Goal: Transaction & Acquisition: Purchase product/service

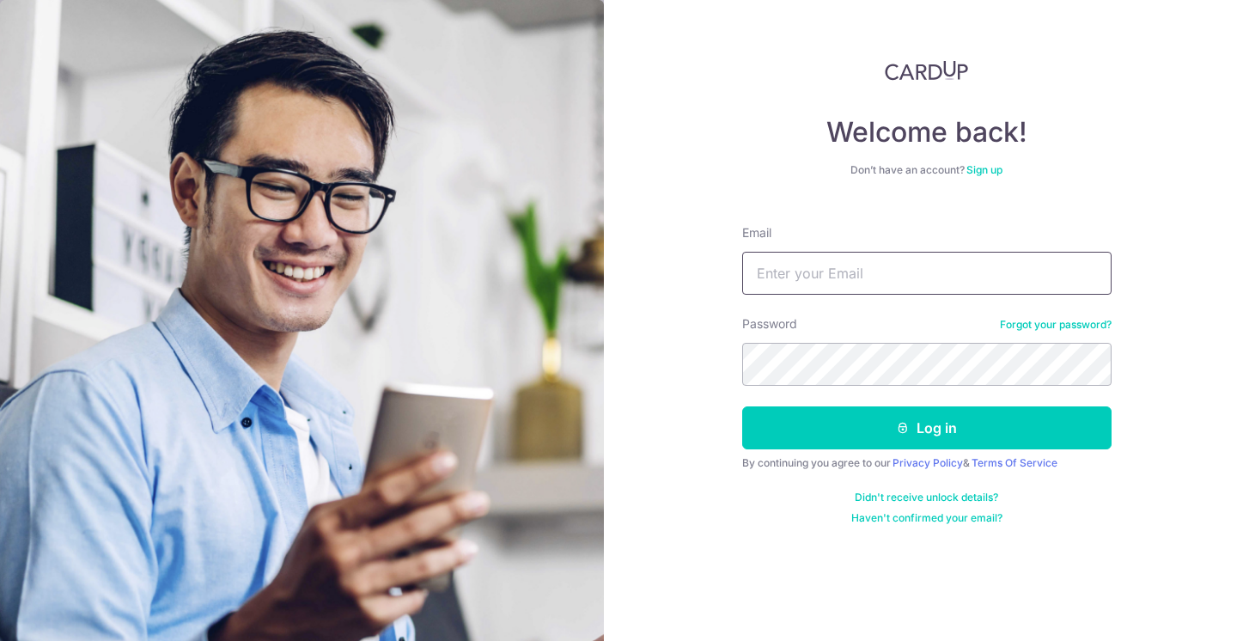
click at [836, 275] on input "Email" at bounding box center [926, 273] width 369 height 43
type input "[PERSON_NAME][EMAIL_ADDRESS][DOMAIN_NAME]"
click at [742, 406] on button "Log in" at bounding box center [926, 427] width 369 height 43
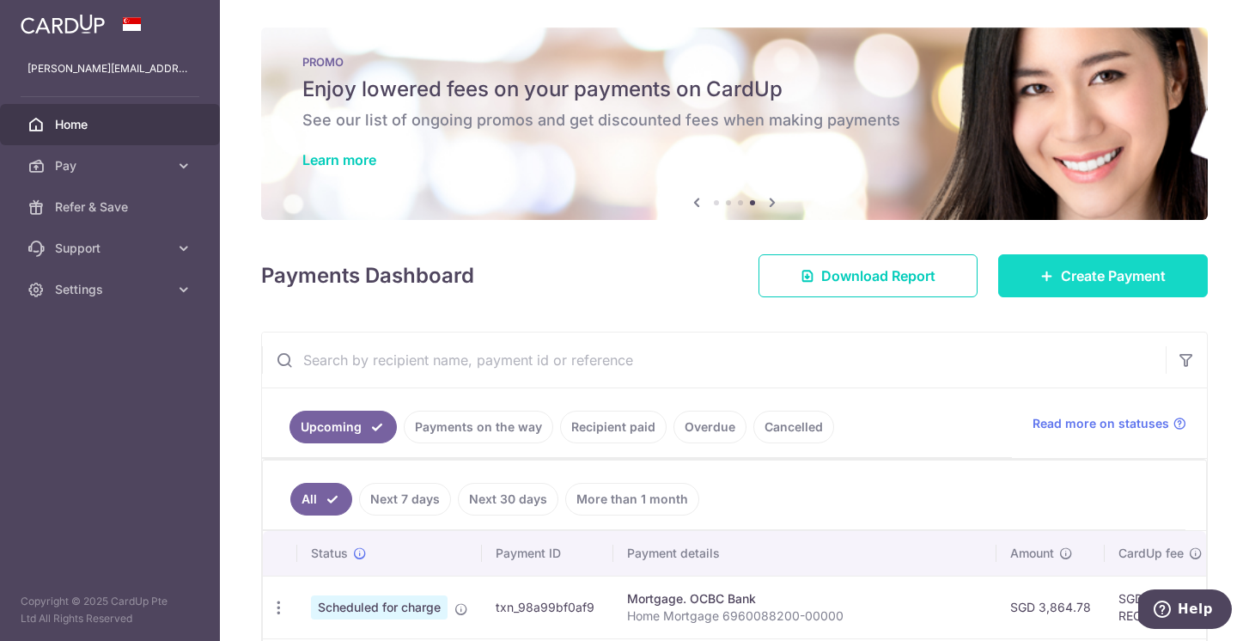
click at [1112, 281] on span "Create Payment" at bounding box center [1113, 275] width 105 height 21
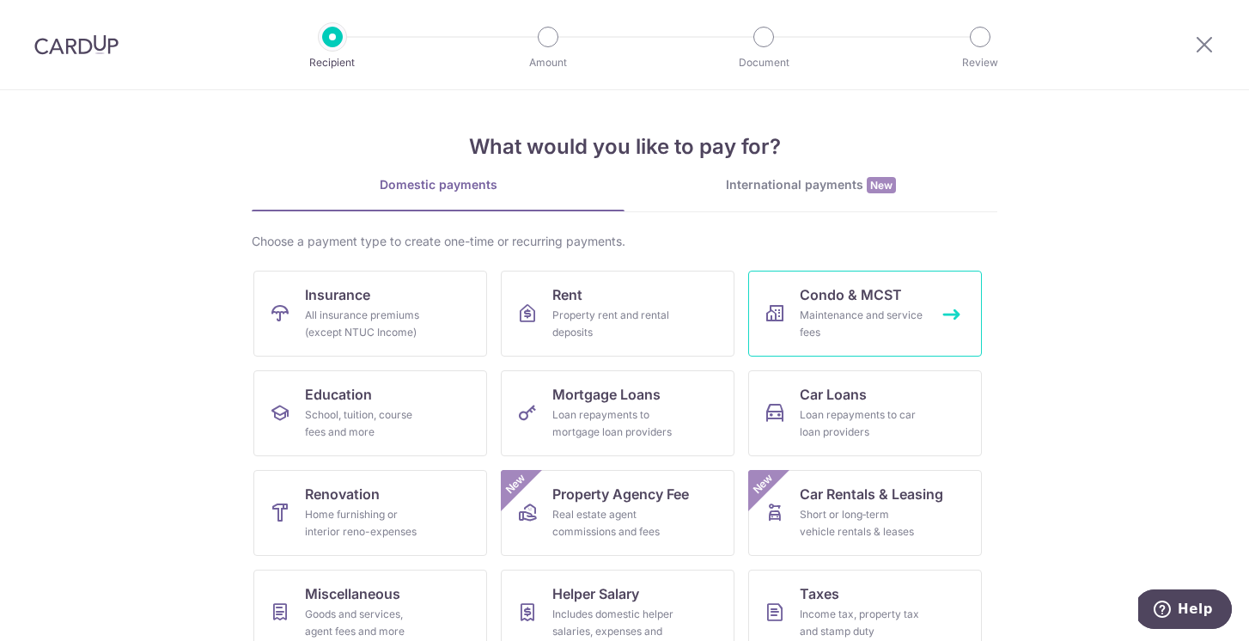
click at [864, 327] on div "Maintenance and service fees" at bounding box center [862, 324] width 124 height 34
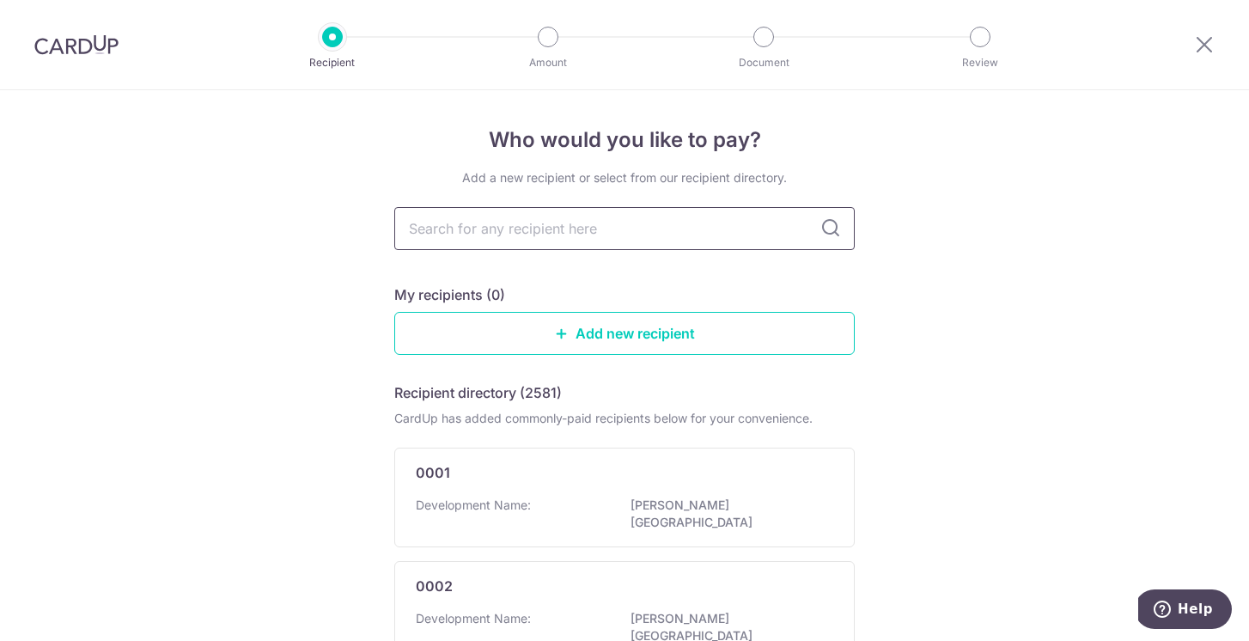
type input "5"
type input "2587"
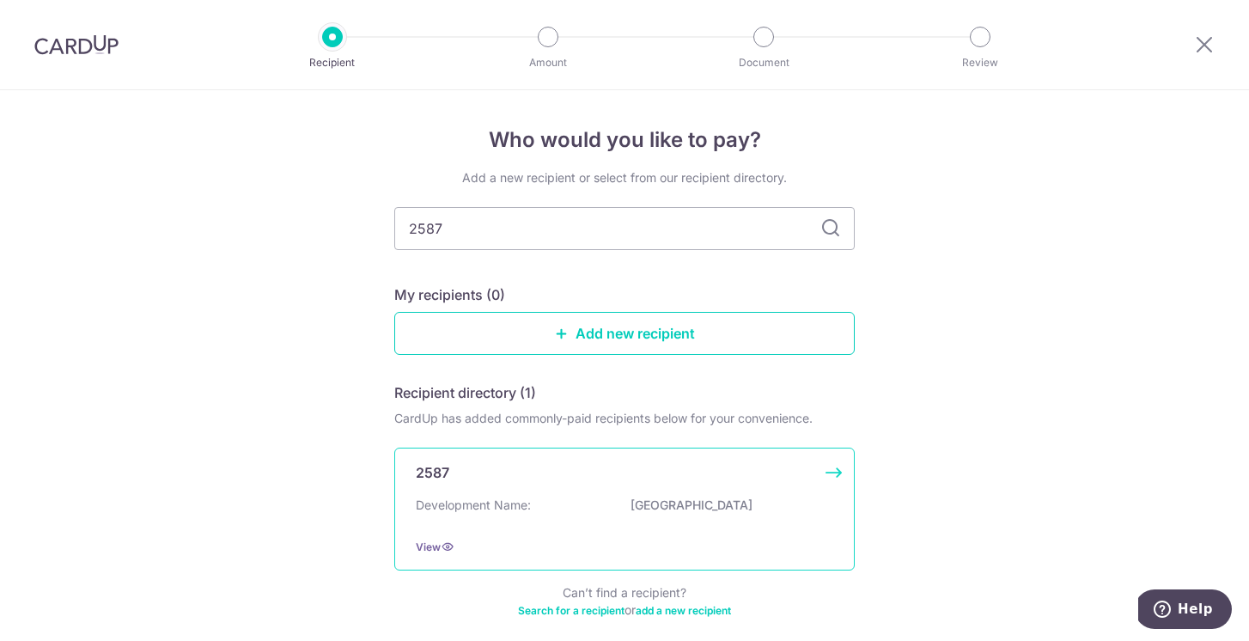
click at [689, 521] on div "Development Name: SELETAR SPRINGS" at bounding box center [624, 509] width 417 height 27
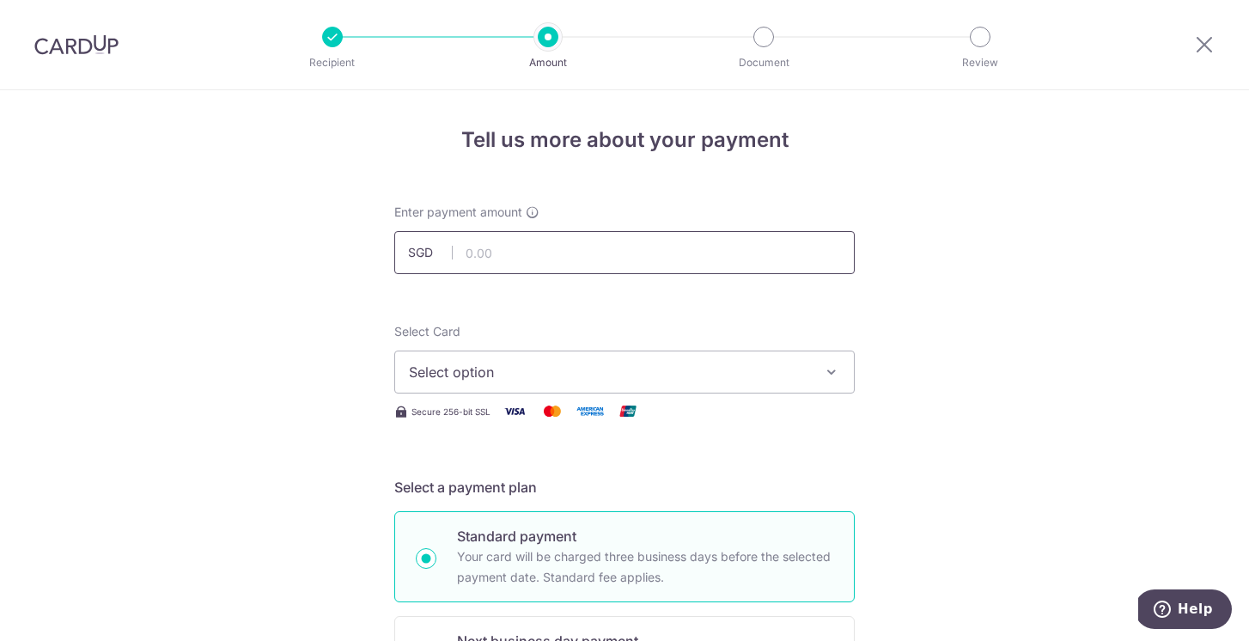
click at [480, 253] on input "text" at bounding box center [624, 252] width 460 height 43
type input "1,399.56"
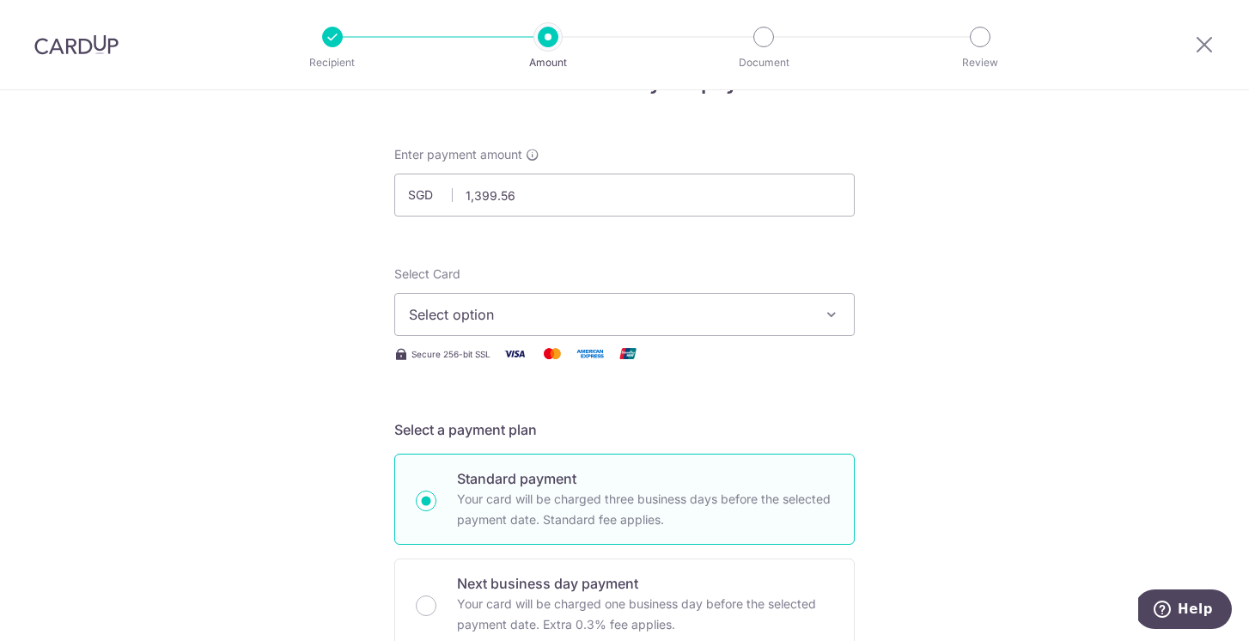
scroll to position [60, 0]
click at [553, 319] on span "Select option" at bounding box center [609, 311] width 400 height 21
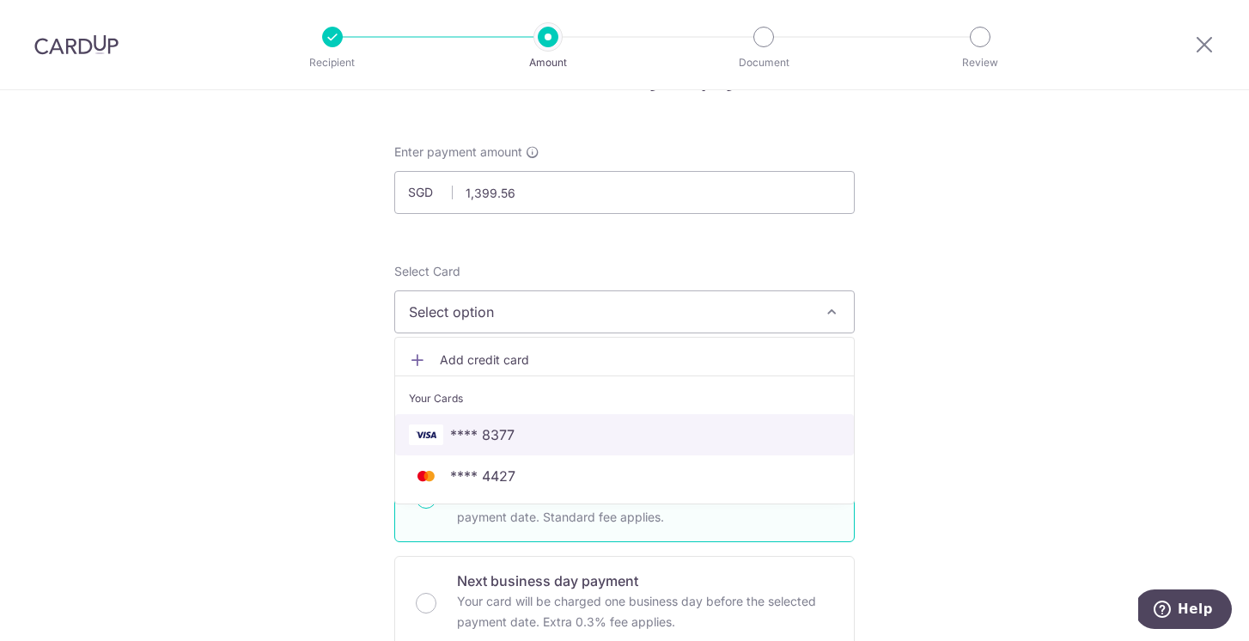
click at [561, 427] on span "**** 8377" at bounding box center [624, 434] width 431 height 21
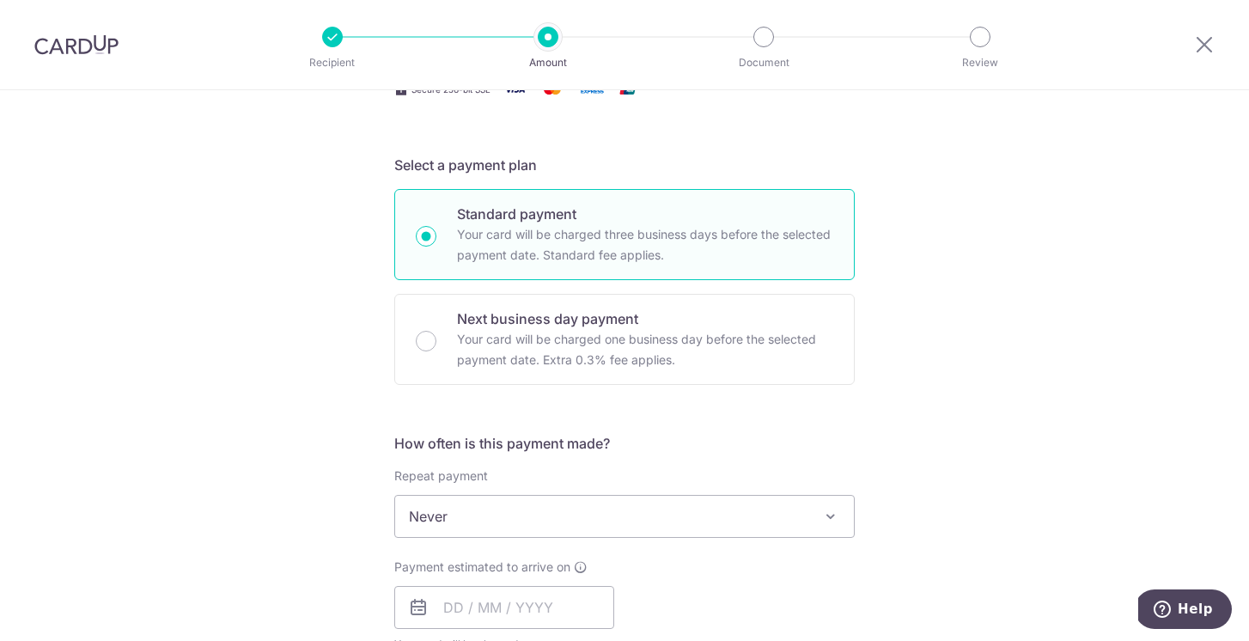
scroll to position [338, 0]
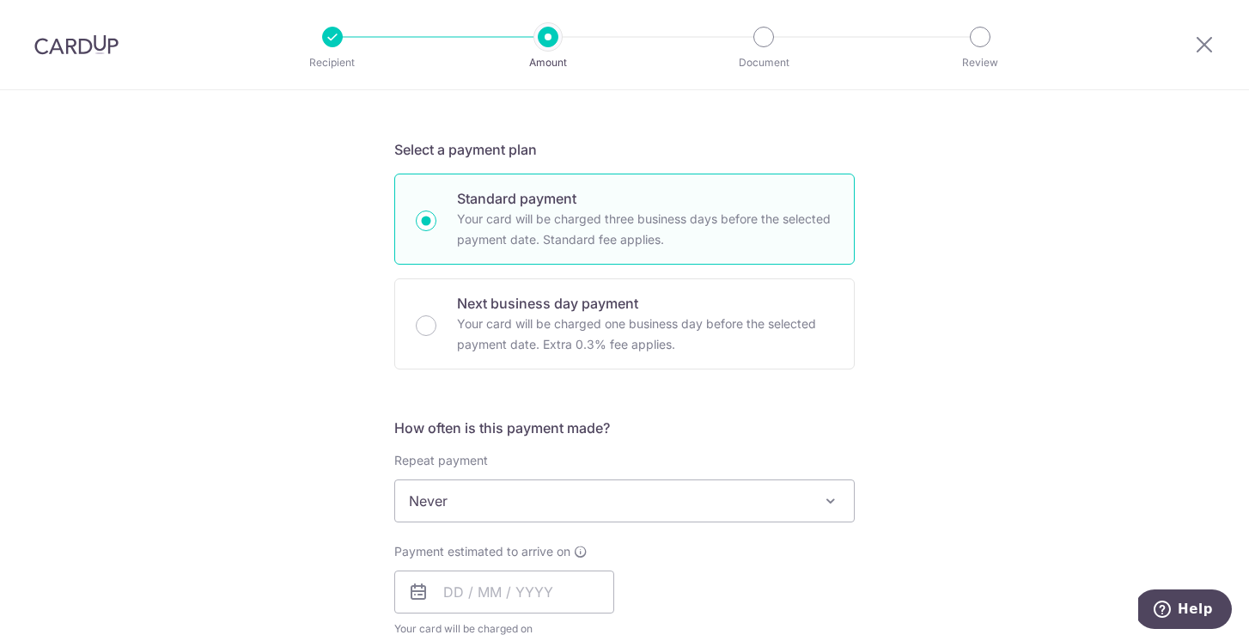
click at [645, 496] on span "Never" at bounding box center [624, 500] width 459 height 41
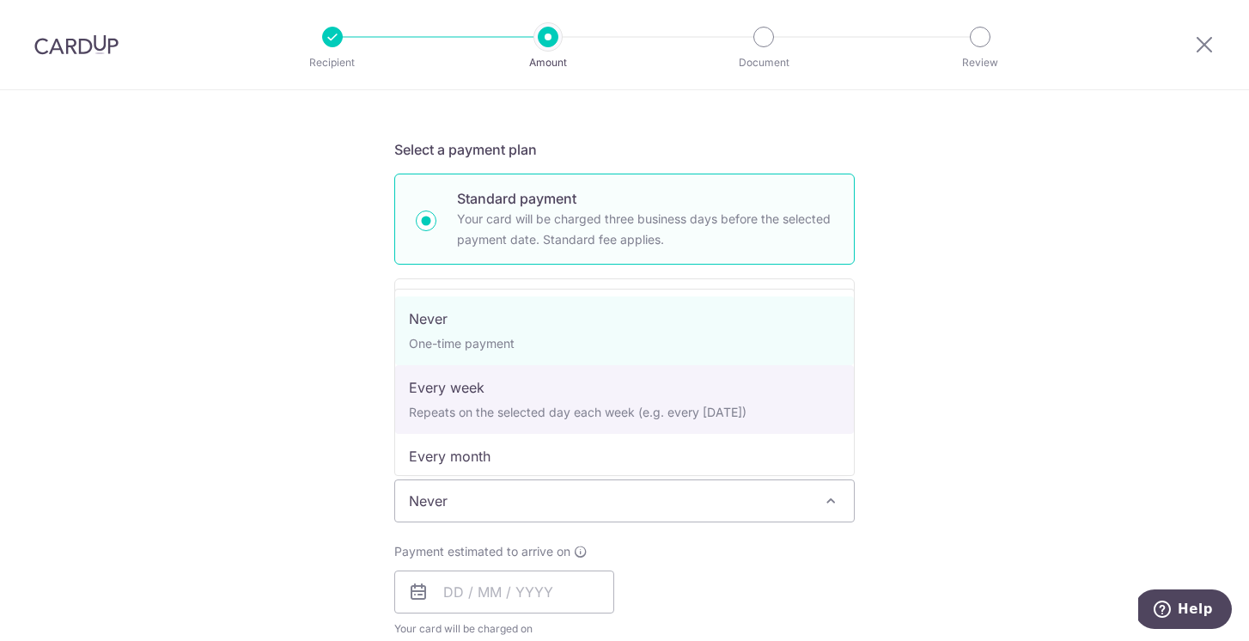
scroll to position [95, 0]
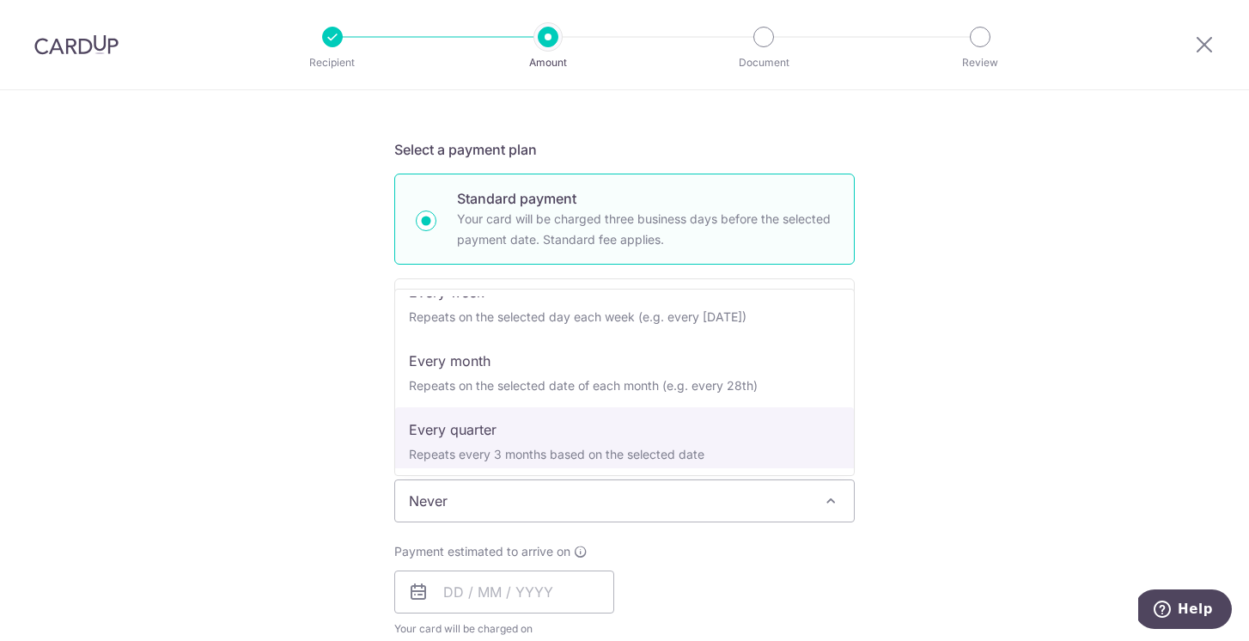
select select "4"
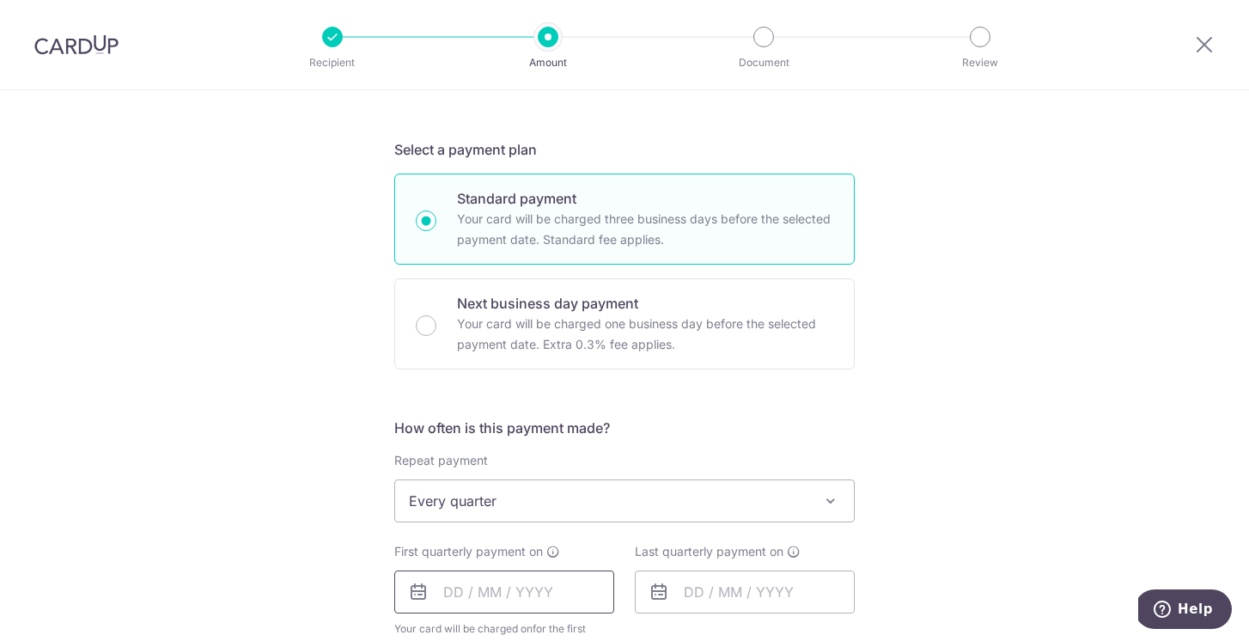
click at [451, 596] on input "text" at bounding box center [504, 591] width 220 height 43
click at [783, 446] on div "How often is this payment made? Repeat payment Never Every week Every month Eve…" at bounding box center [624, 542] width 460 height 251
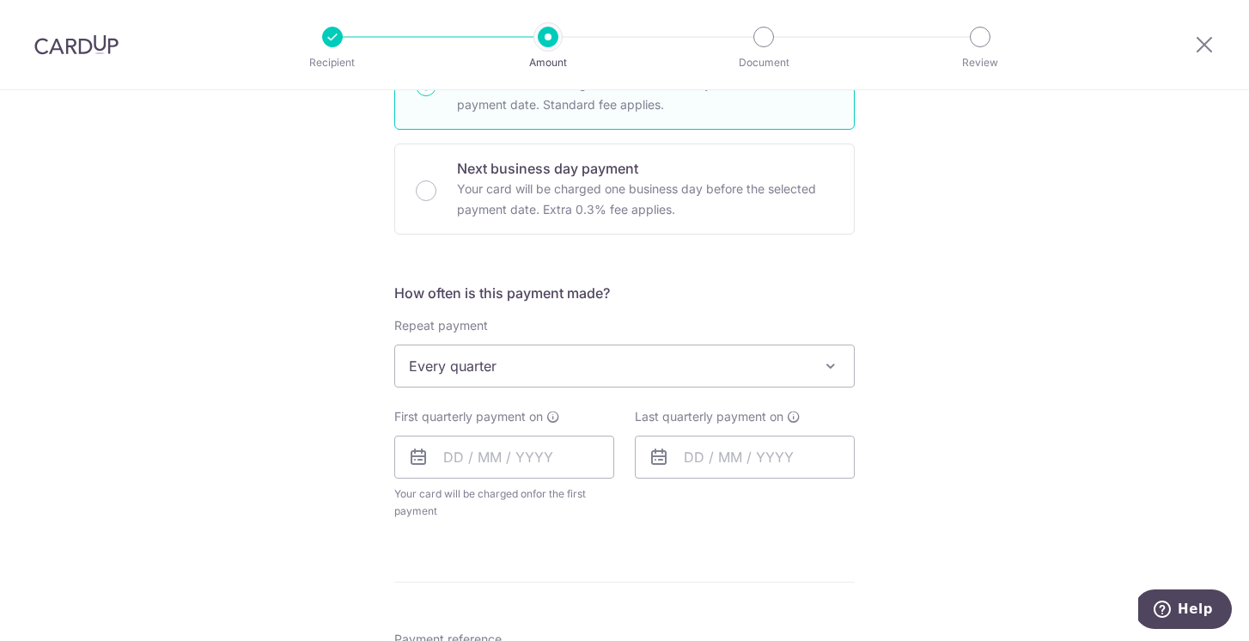
scroll to position [537, 0]
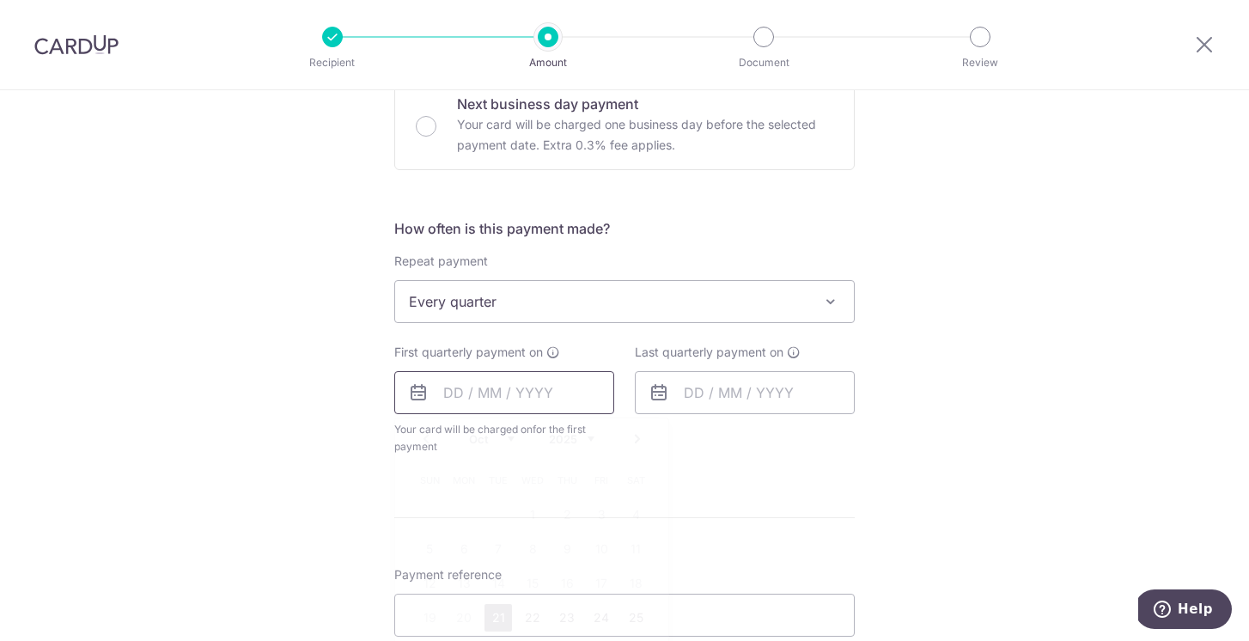
click at [445, 394] on input "text" at bounding box center [504, 392] width 220 height 43
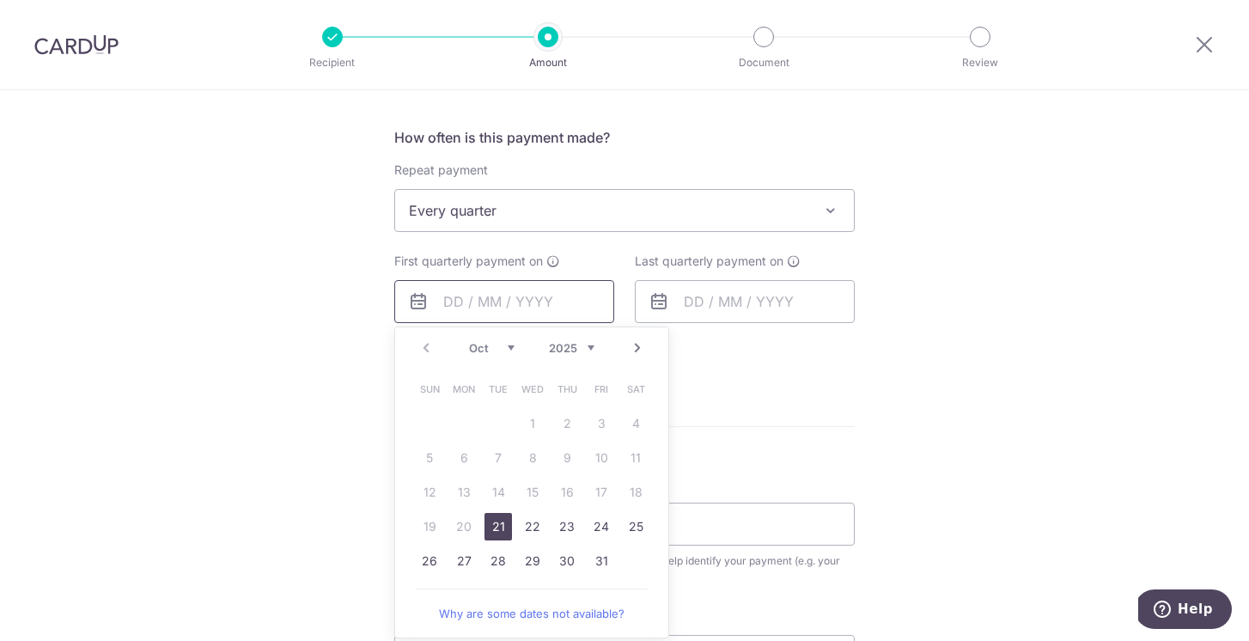
scroll to position [630, 0]
click at [573, 562] on link "30" at bounding box center [566, 558] width 27 height 27
type input "30/10/2025"
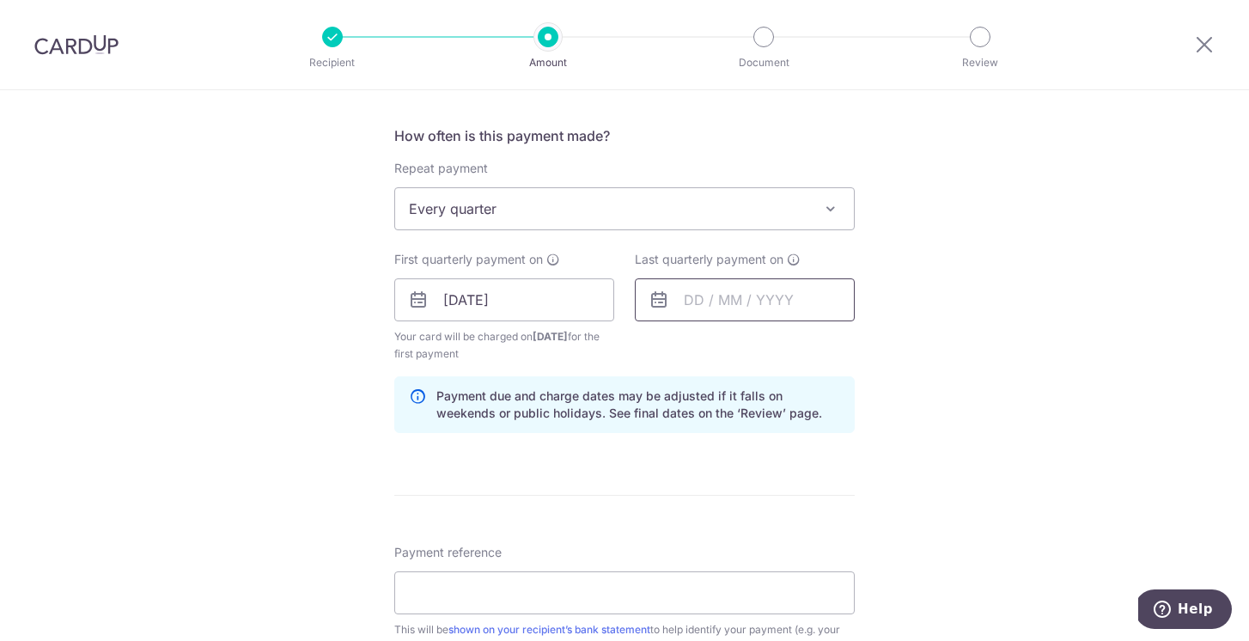
click at [685, 301] on input "text" at bounding box center [745, 299] width 220 height 43
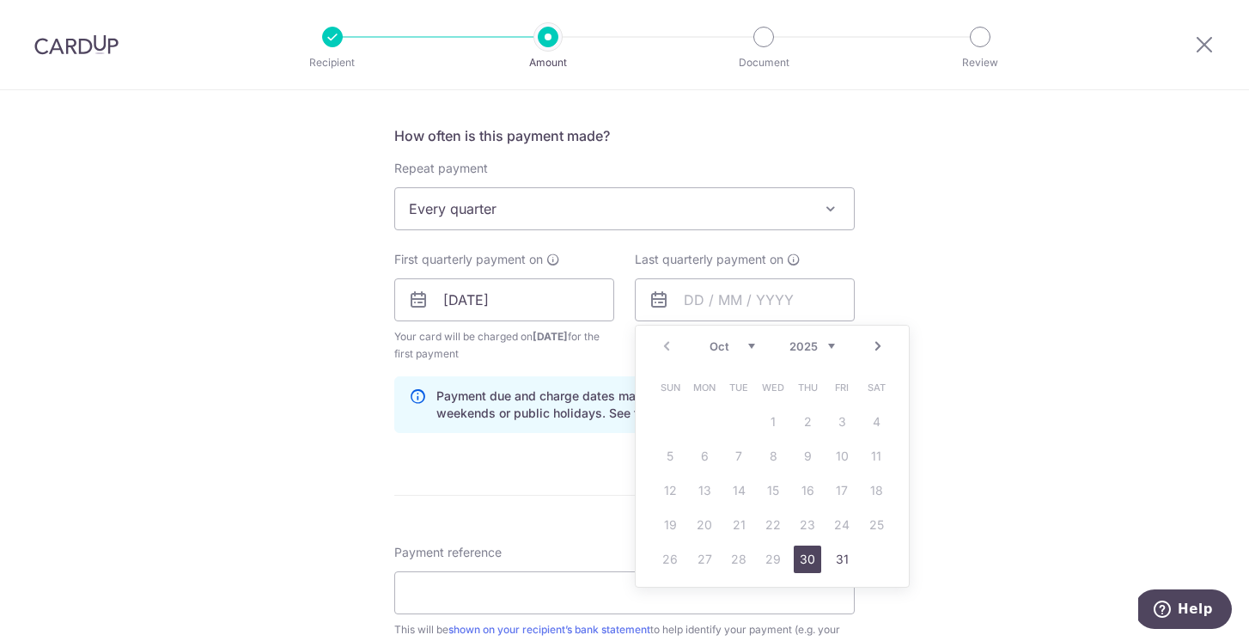
click at [879, 346] on link "Next" at bounding box center [877, 346] width 21 height 21
click at [879, 342] on link "Next" at bounding box center [877, 346] width 21 height 21
click at [879, 526] on link "28" at bounding box center [875, 524] width 27 height 27
type input "28/02/2026"
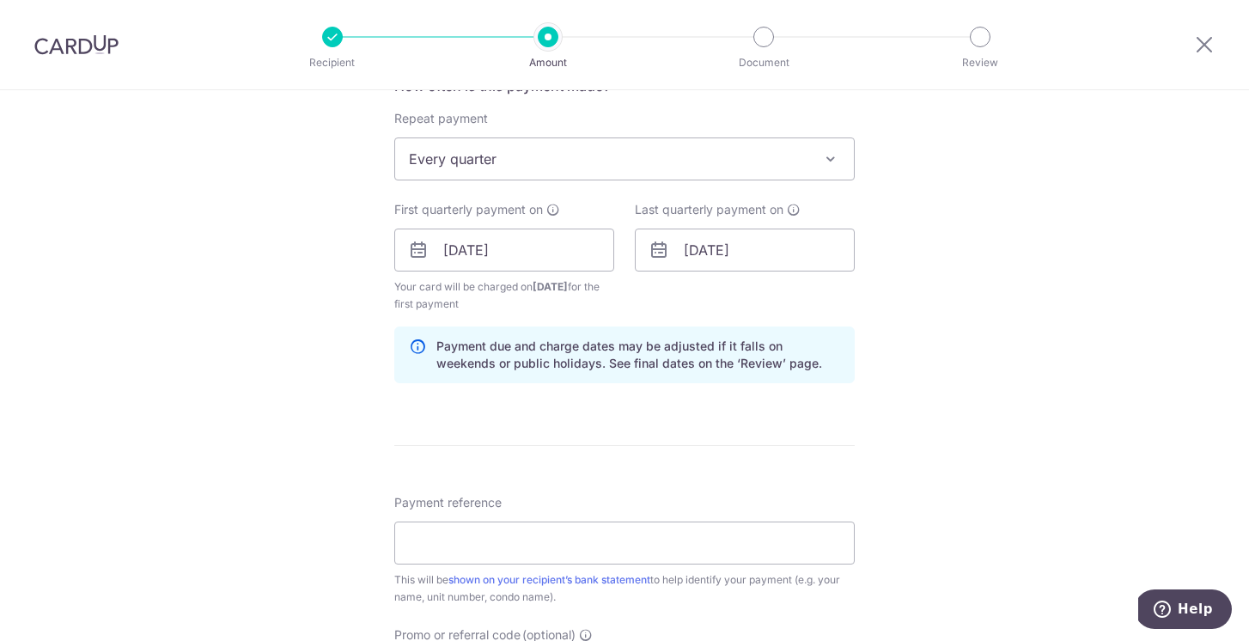
scroll to position [687, 0]
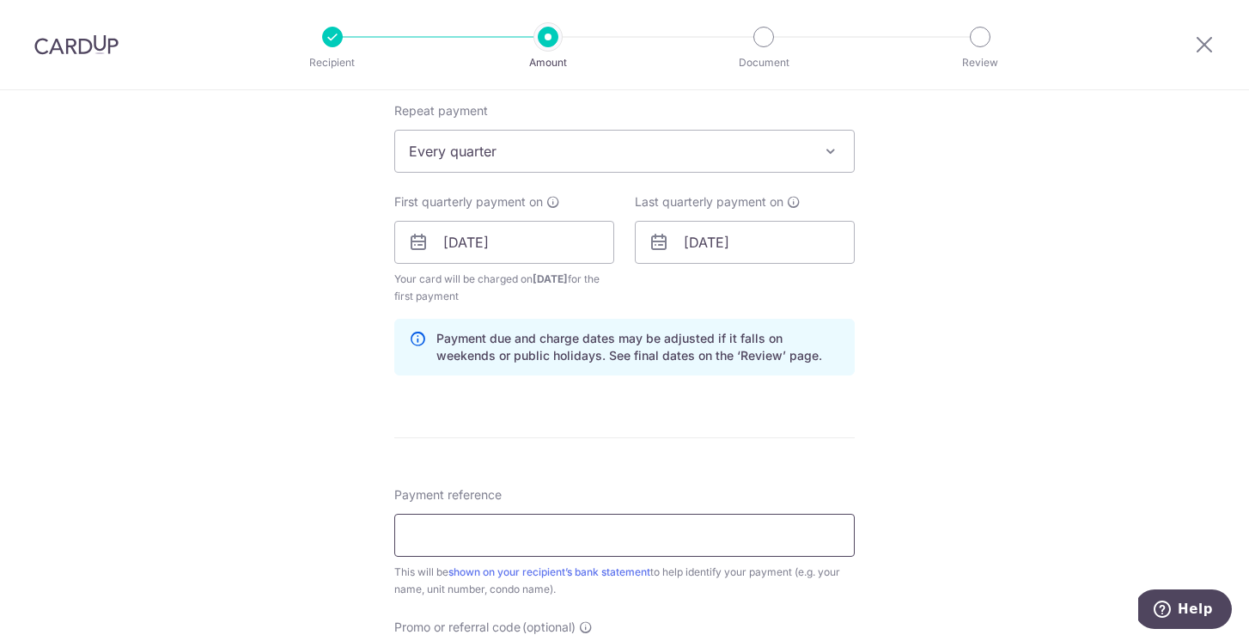
click at [508, 533] on input "Payment reference" at bounding box center [624, 535] width 460 height 43
type input "104#03-66"
click at [523, 451] on form "Enter payment amount SGD 1,399.56 1399.56 Select Card **** 8377 Add credit card…" at bounding box center [624, 239] width 460 height 1447
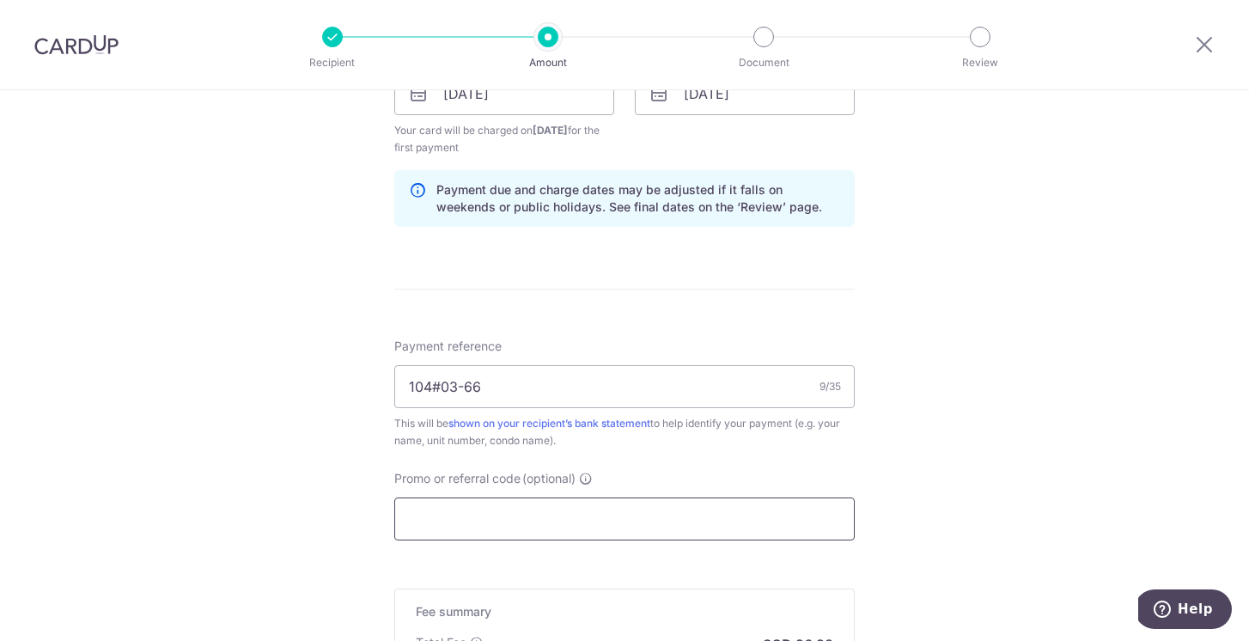
scroll to position [839, 0]
click at [512, 506] on input "Promo or referral code (optional)" at bounding box center [624, 515] width 460 height 43
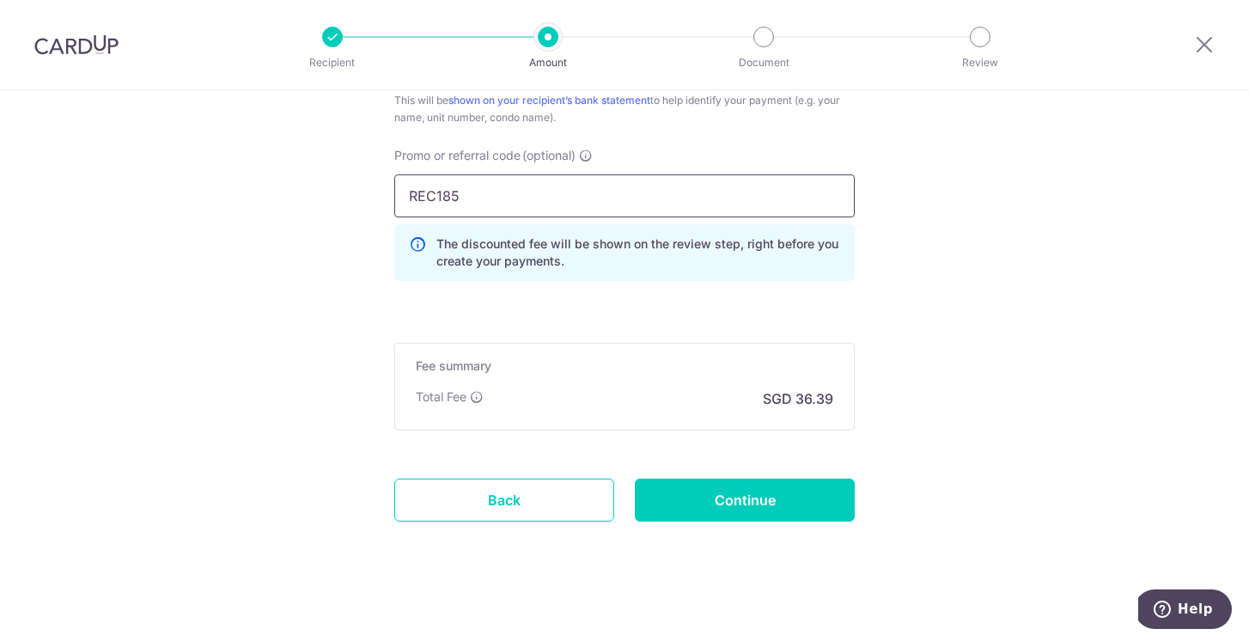
scroll to position [1159, 0]
type input "REC185"
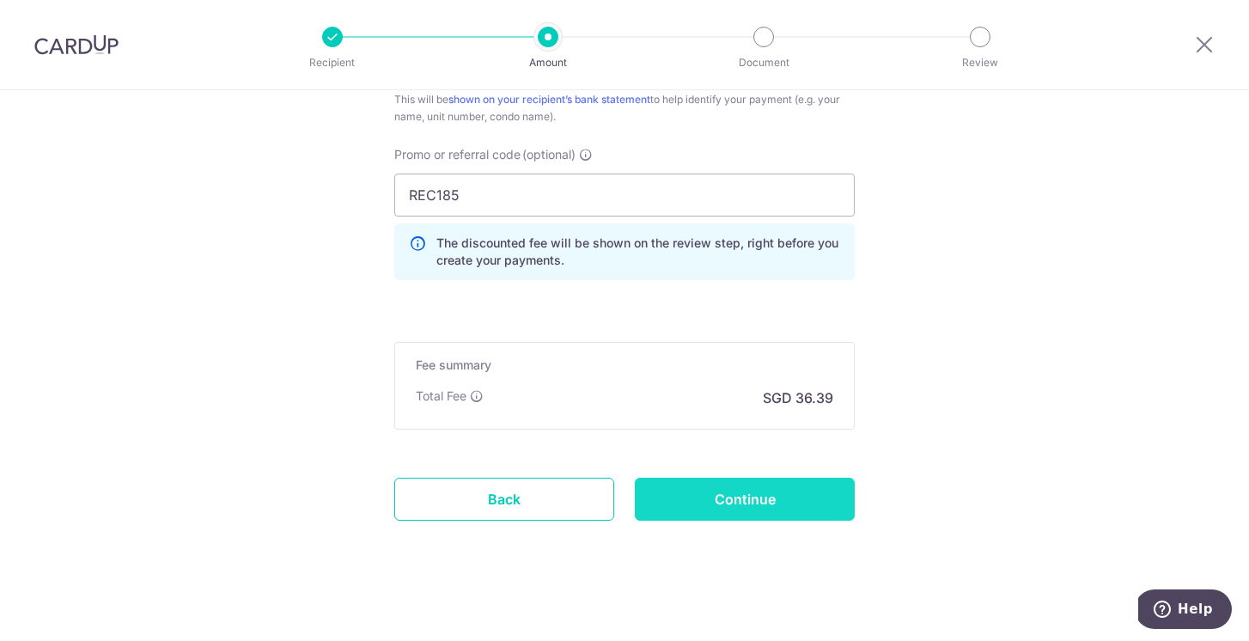
click at [666, 497] on input "Continue" at bounding box center [745, 498] width 220 height 43
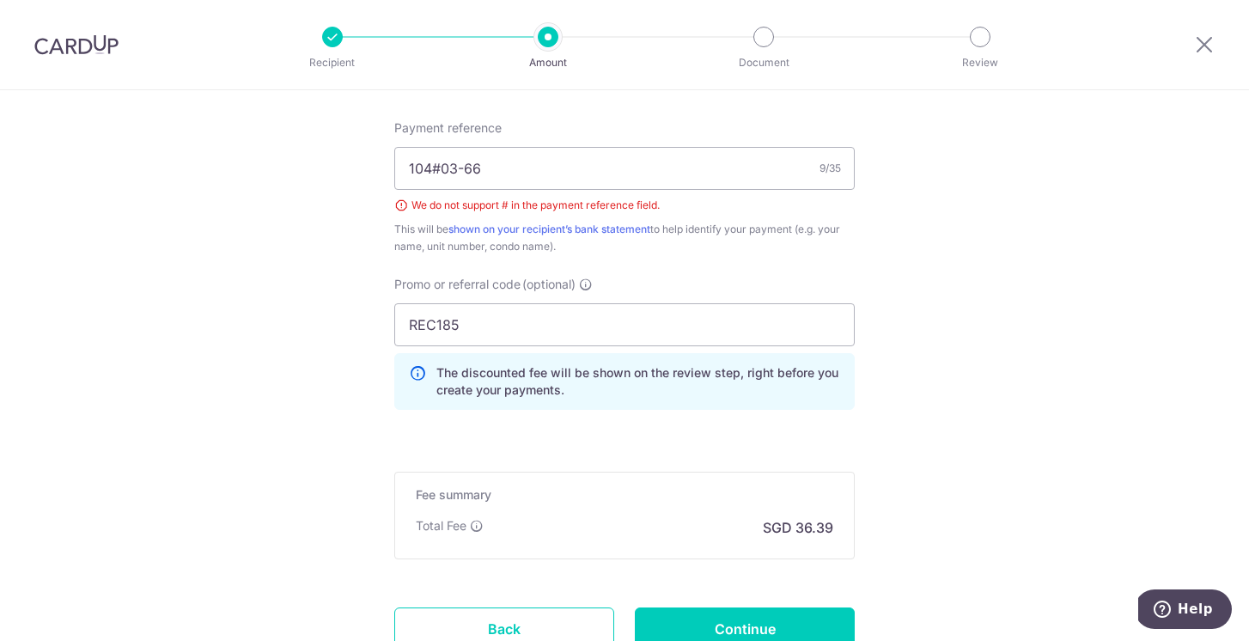
scroll to position [899, 0]
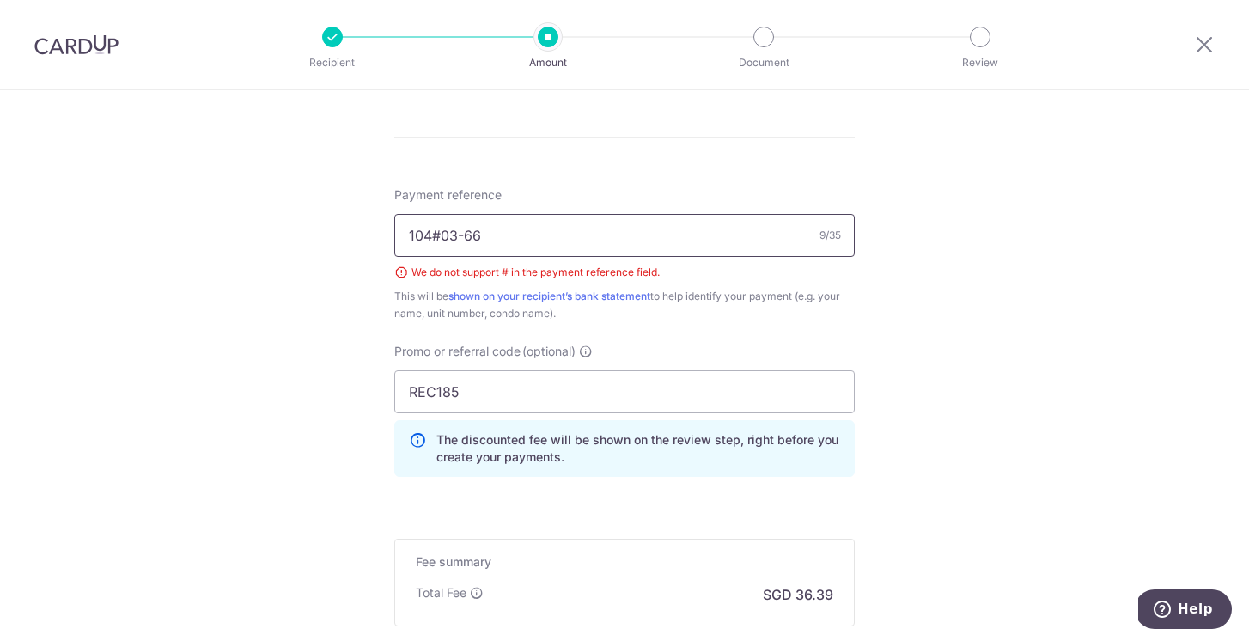
click at [443, 228] on input "104#03-66" at bounding box center [624, 235] width 460 height 43
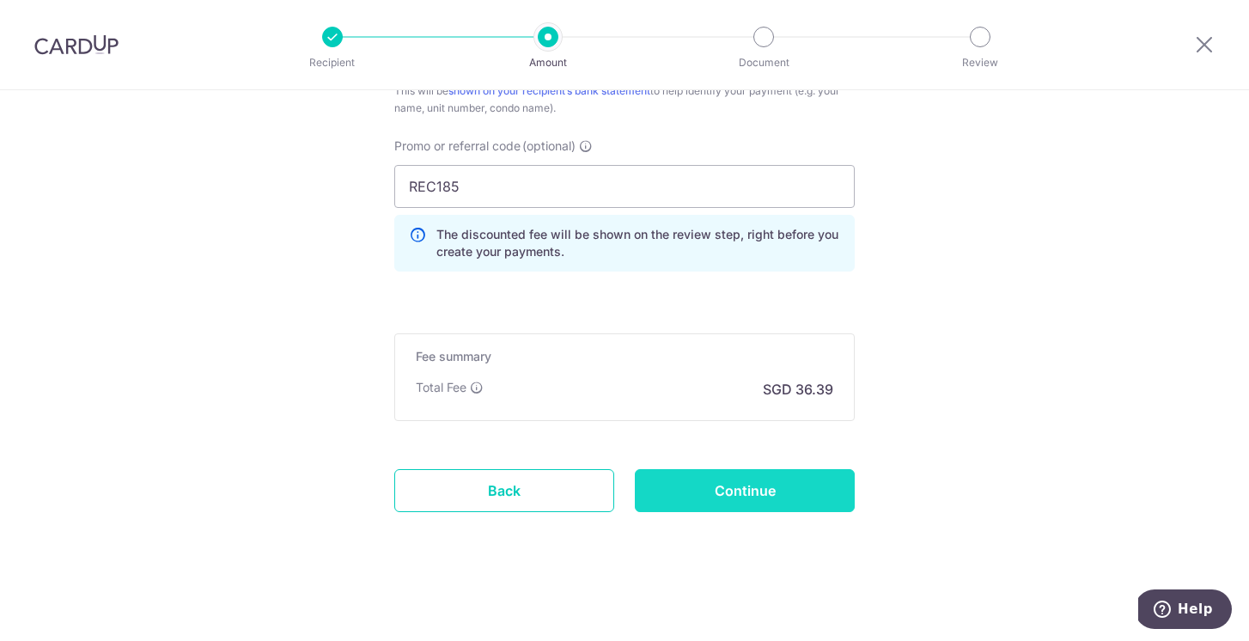
type input "104 03-66"
click at [734, 494] on input "Continue" at bounding box center [745, 490] width 220 height 43
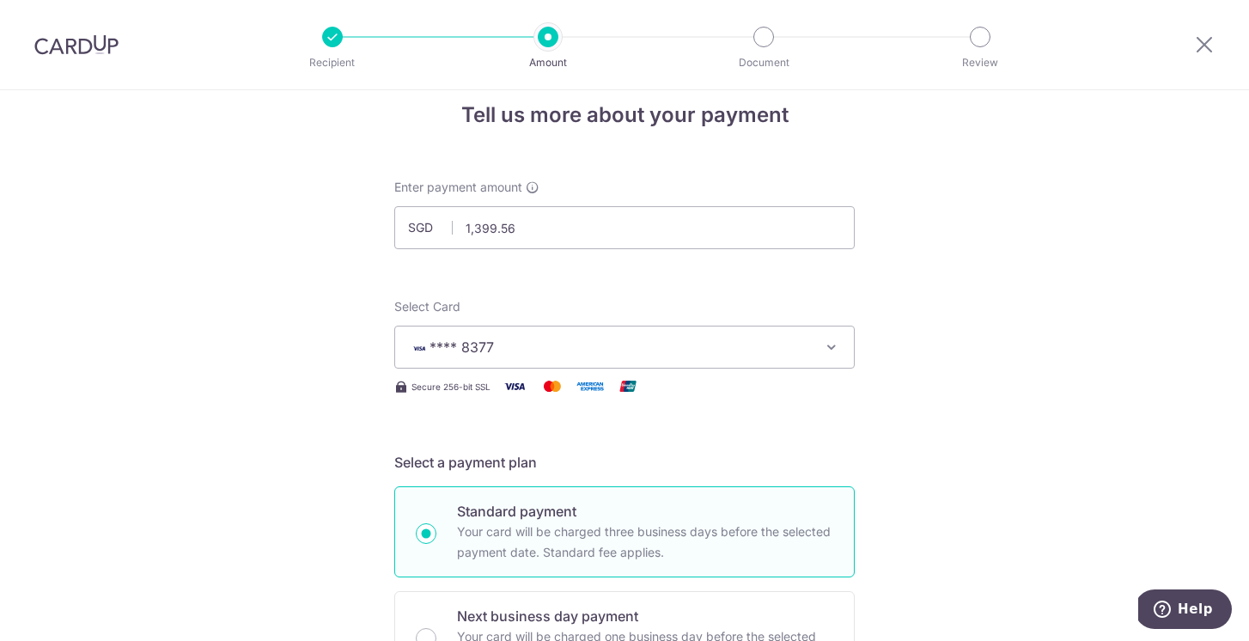
scroll to position [31, 0]
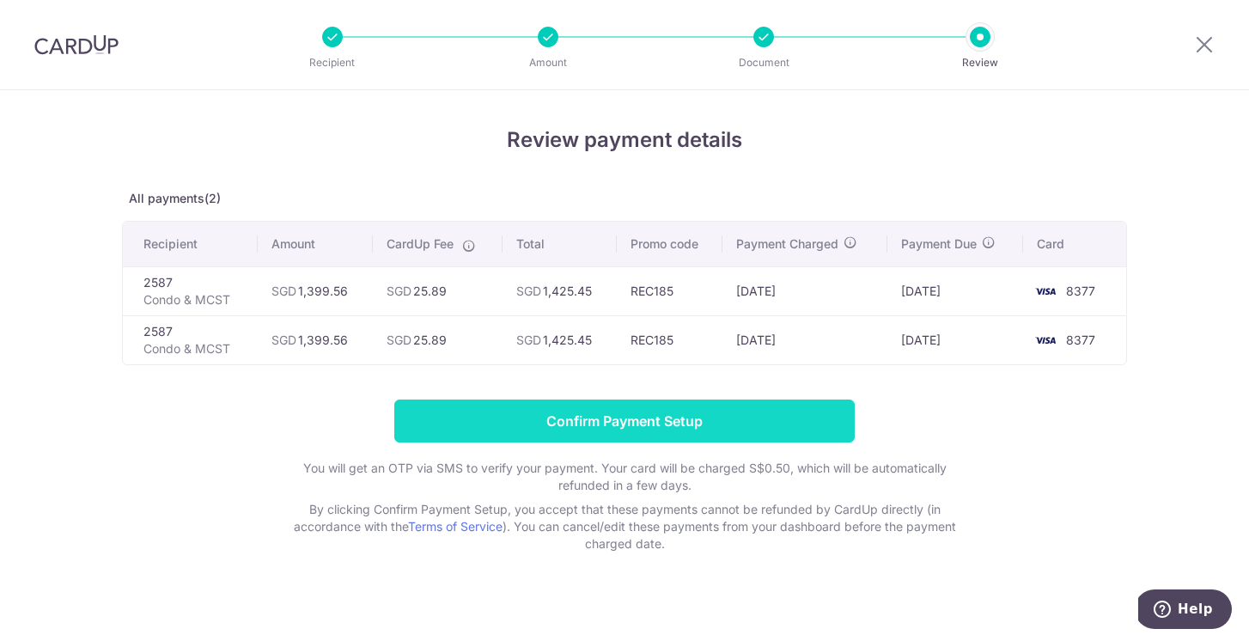
click at [538, 422] on input "Confirm Payment Setup" at bounding box center [624, 420] width 460 height 43
